Goal: Task Accomplishment & Management: Use online tool/utility

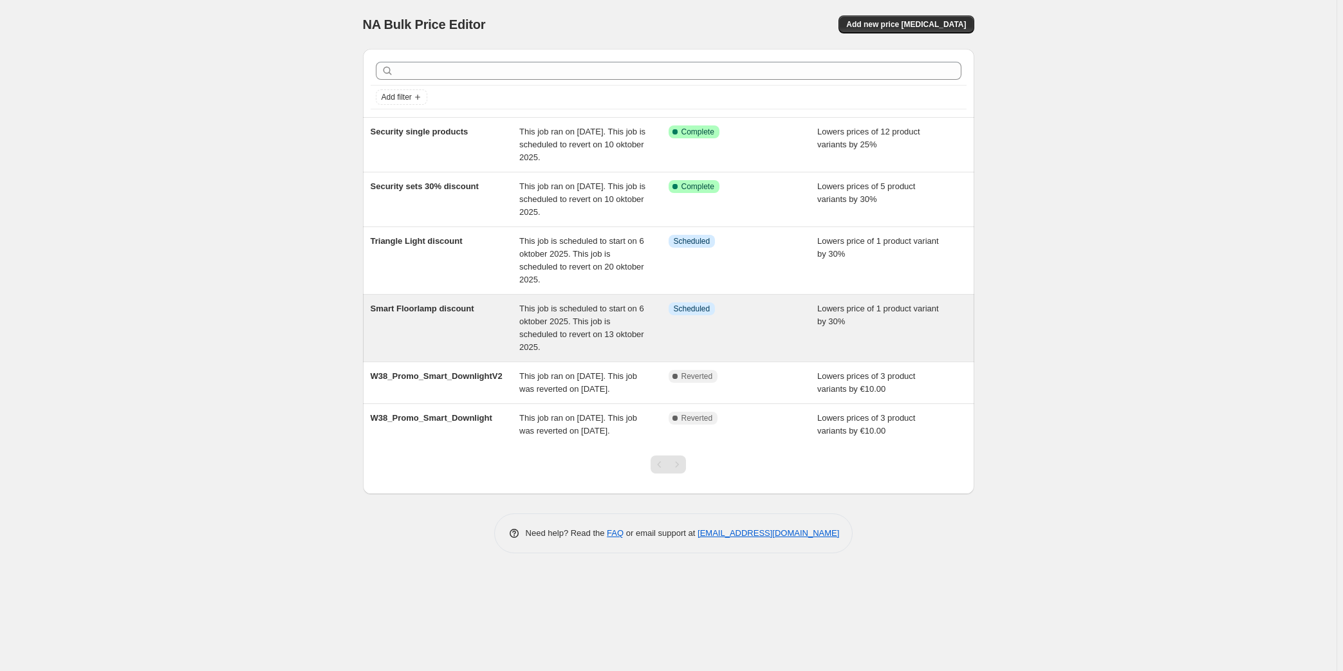
click at [477, 331] on div "Smart Floorlamp discount" at bounding box center [445, 327] width 149 height 51
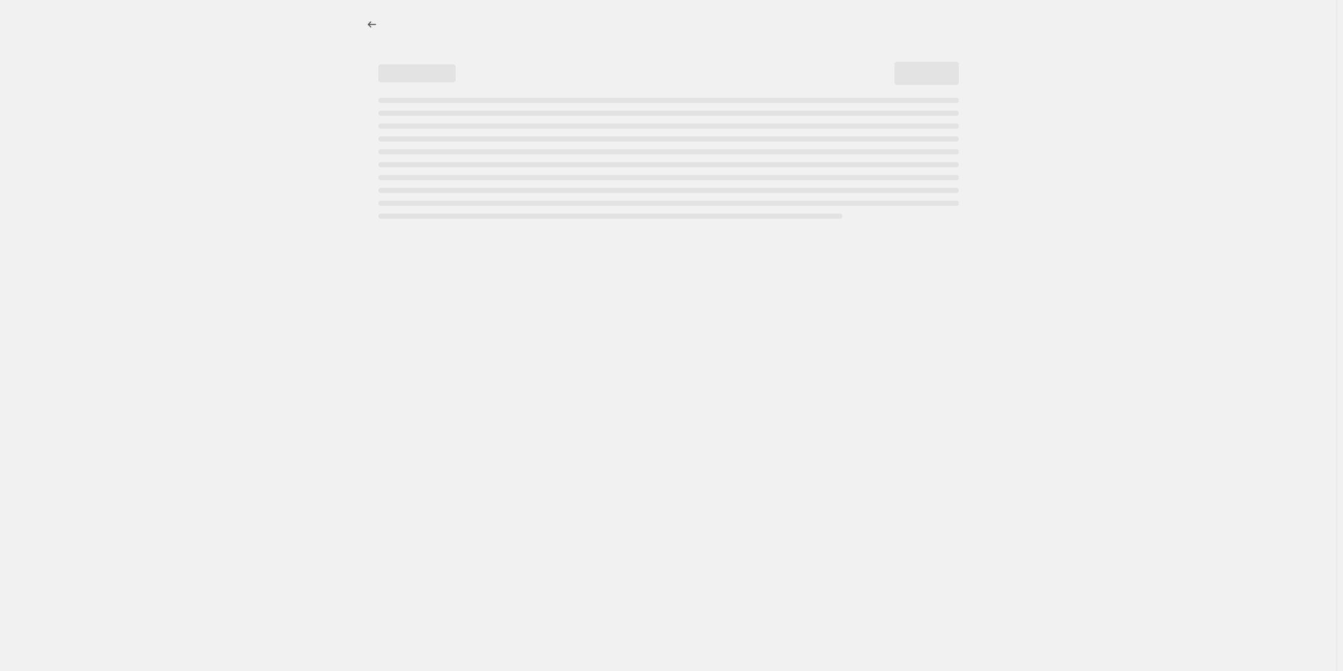
select select "percentage"
